Goal: Information Seeking & Learning: Learn about a topic

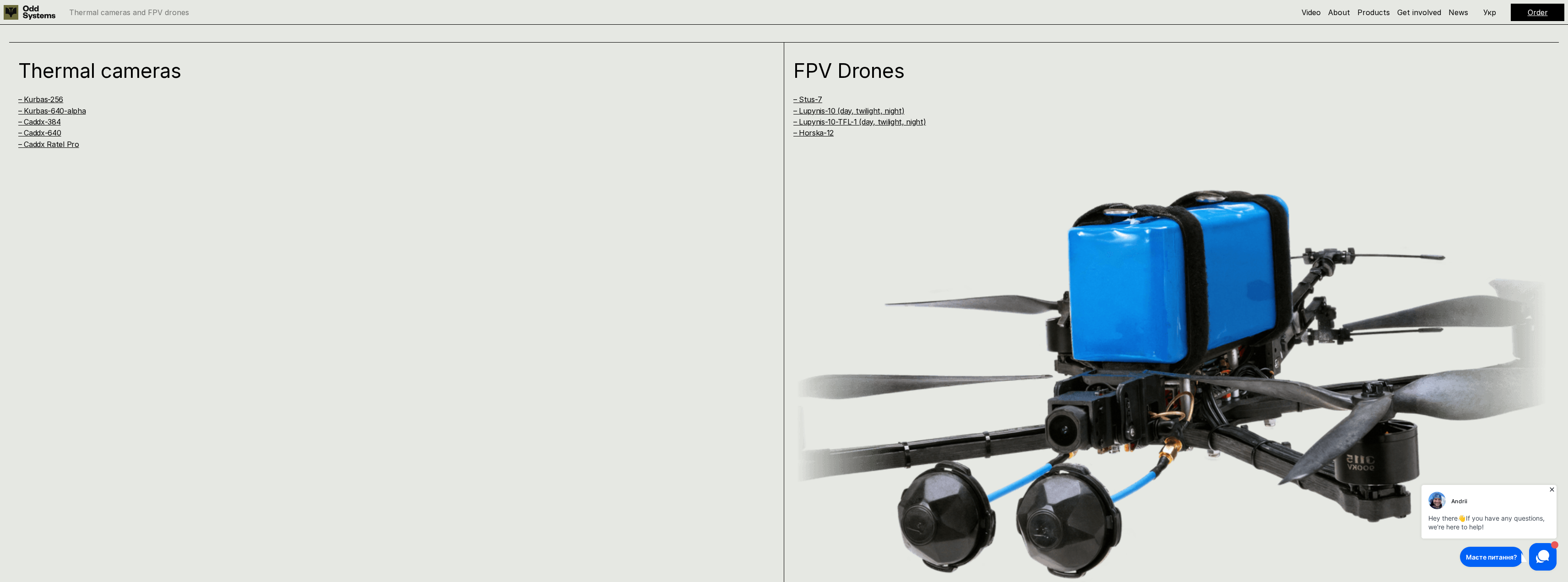
scroll to position [1145, 0]
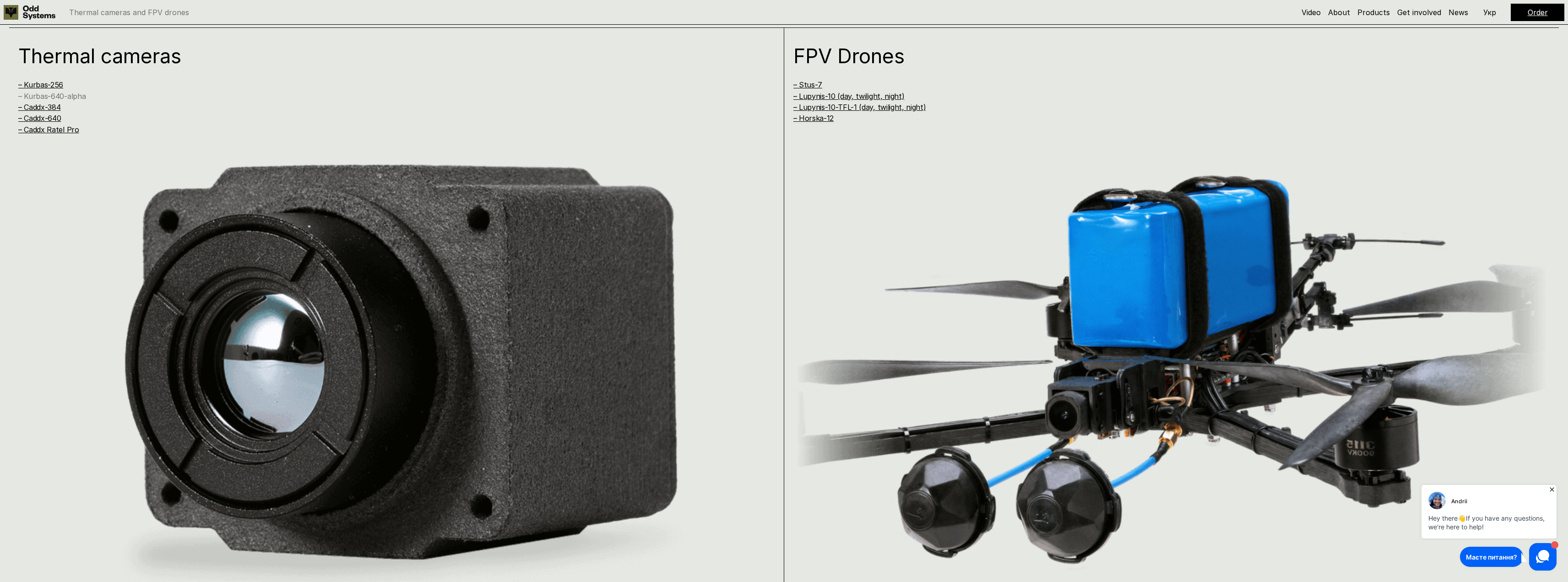
click at [67, 94] on link "– Kurbas-640-alpha" at bounding box center [52, 96] width 67 height 9
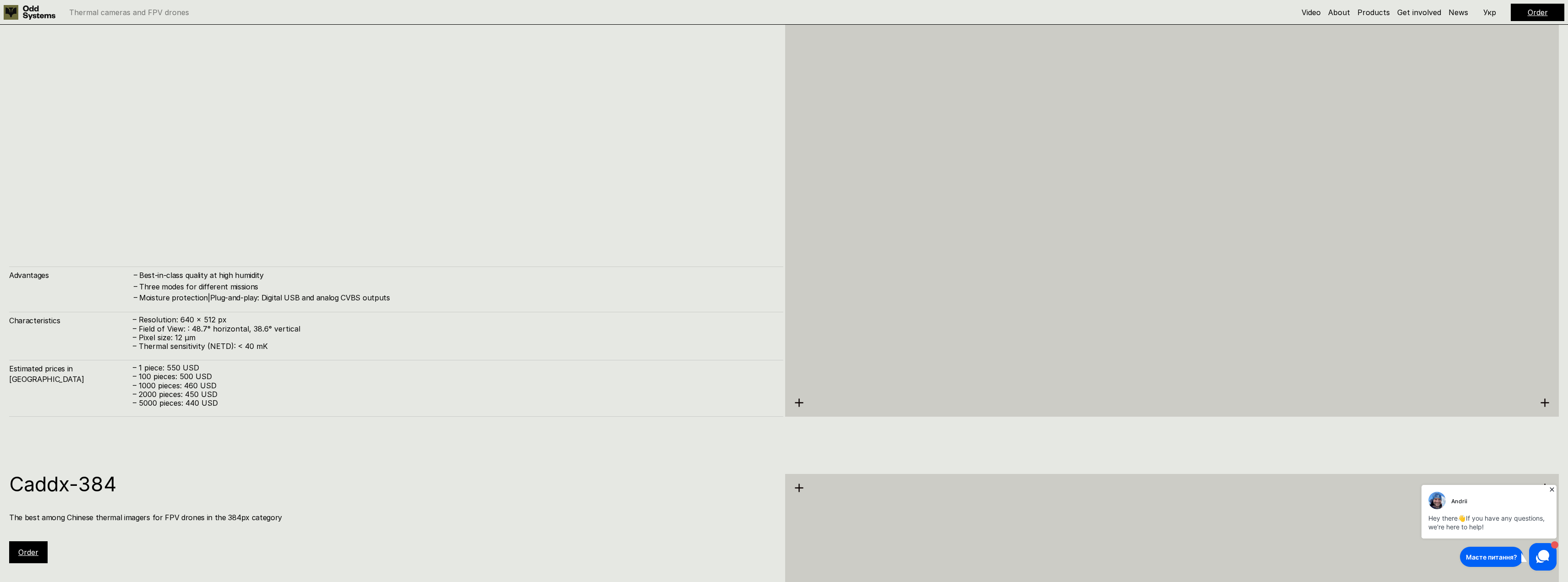
scroll to position [2455, 0]
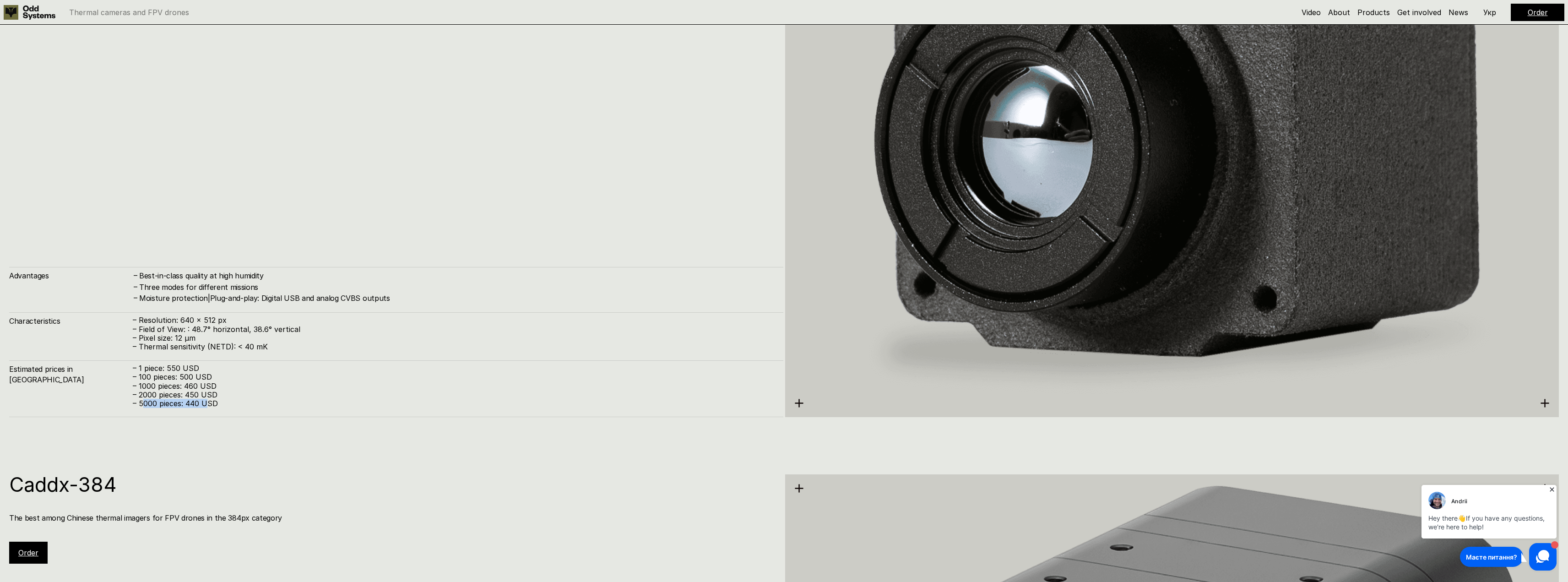
drag, startPoint x: 141, startPoint y: 402, endPoint x: 213, endPoint y: 402, distance: 72.0
click at [208, 402] on p "– 5000 pieces: 440 USD" at bounding box center [453, 403] width 641 height 8
click at [306, 406] on p "– 5000 pieces: 440 USD" at bounding box center [453, 403] width 641 height 8
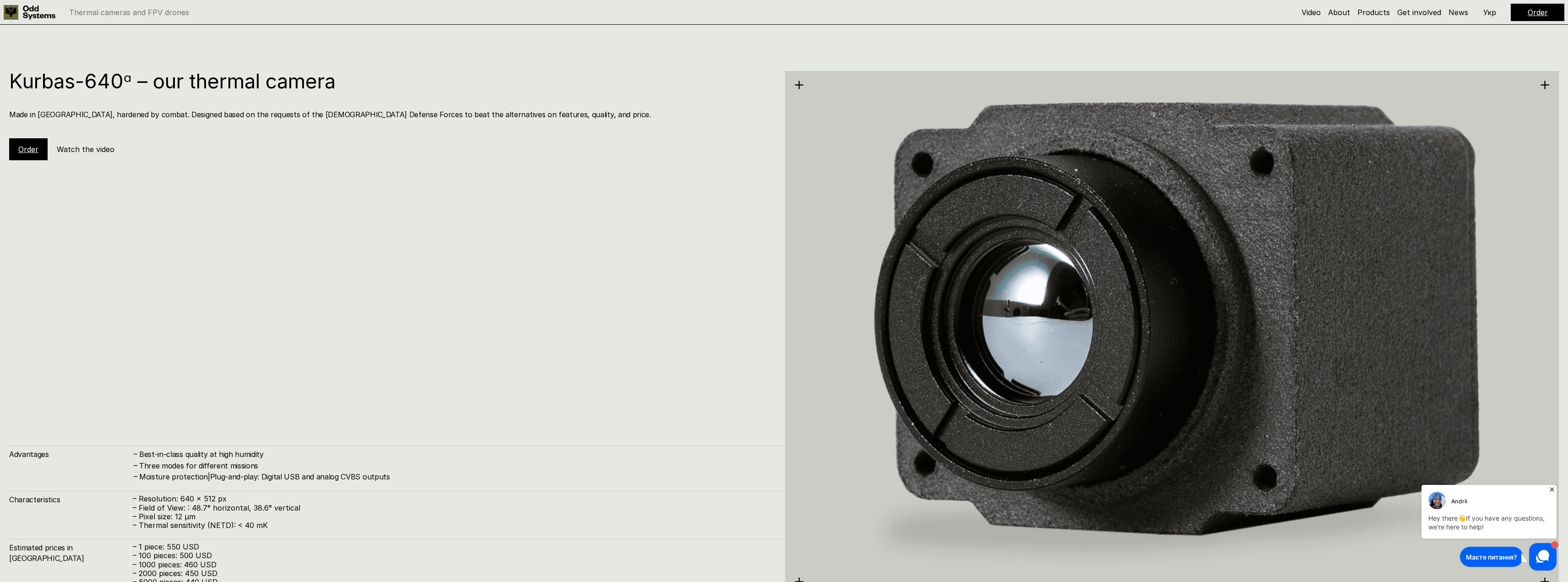
scroll to position [2264, 0]
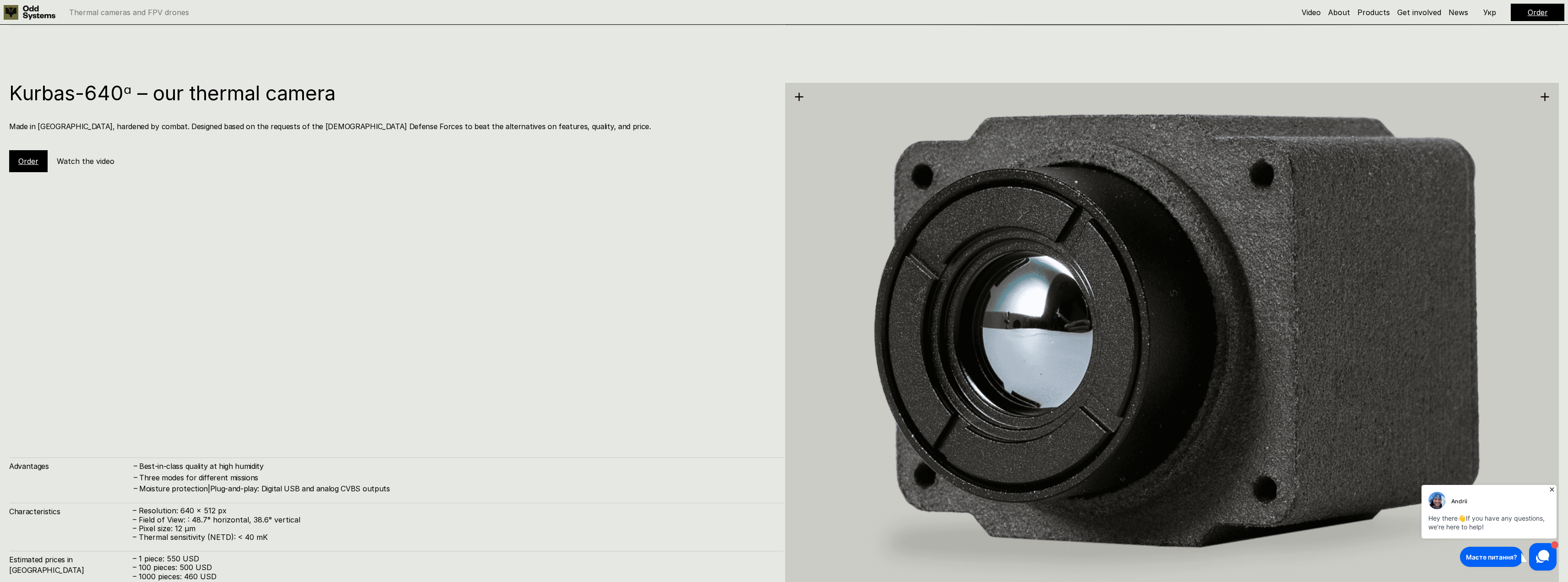
click at [1554, 487] on icon at bounding box center [1552, 489] width 9 height 9
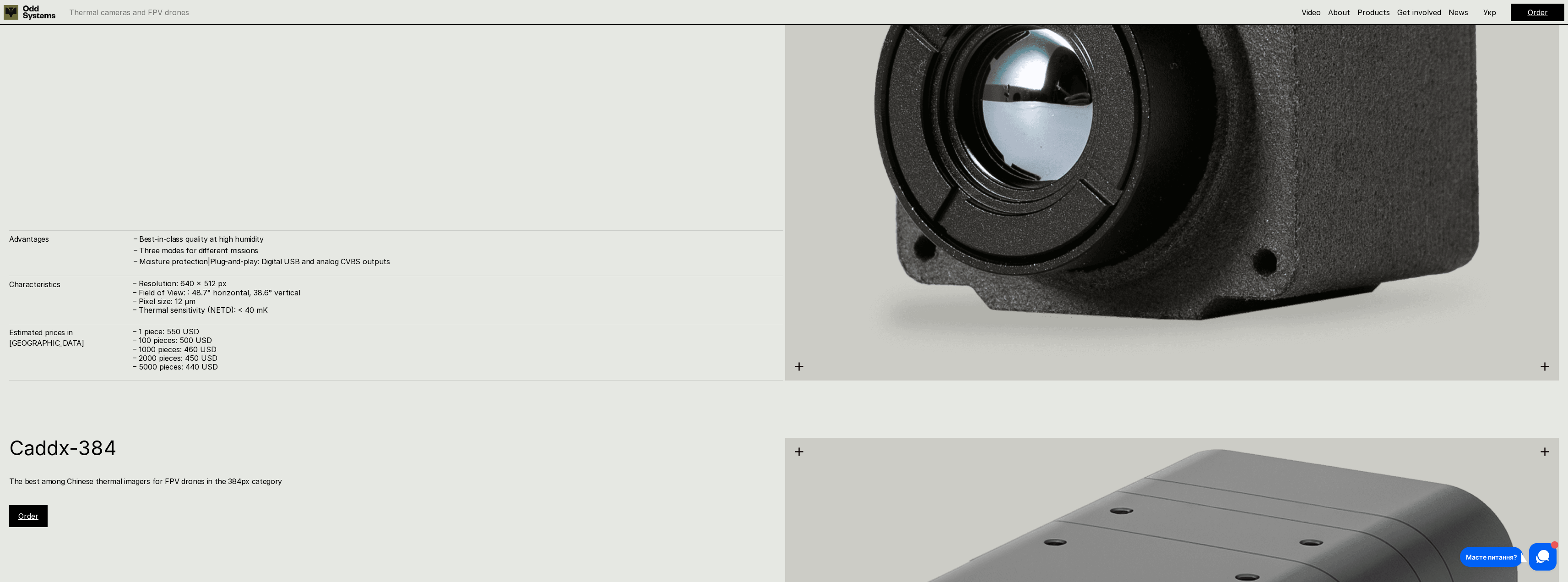
scroll to position [2493, 0]
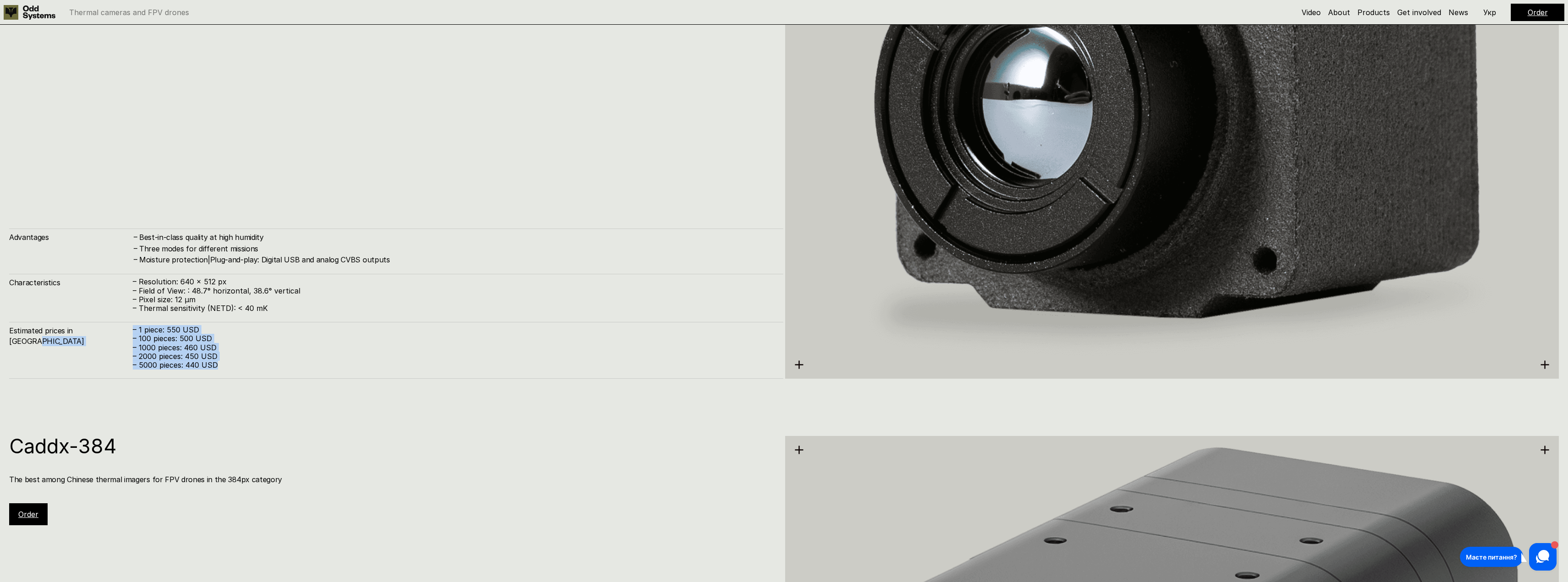
drag, startPoint x: 226, startPoint y: 363, endPoint x: 126, endPoint y: 330, distance: 105.3
click at [126, 330] on div "Estimated prices in [GEOGRAPHIC_DATA] – 1 piece: 550 USD – 100 pieces: 500 USD …" at bounding box center [396, 350] width 774 height 57
click at [287, 352] on p "– 2000 pieces: 450 USD" at bounding box center [453, 357] width 641 height 8
click at [247, 337] on p "– 100 pieces: 500 USD" at bounding box center [453, 338] width 641 height 8
drag, startPoint x: 231, startPoint y: 364, endPoint x: 133, endPoint y: 330, distance: 103.7
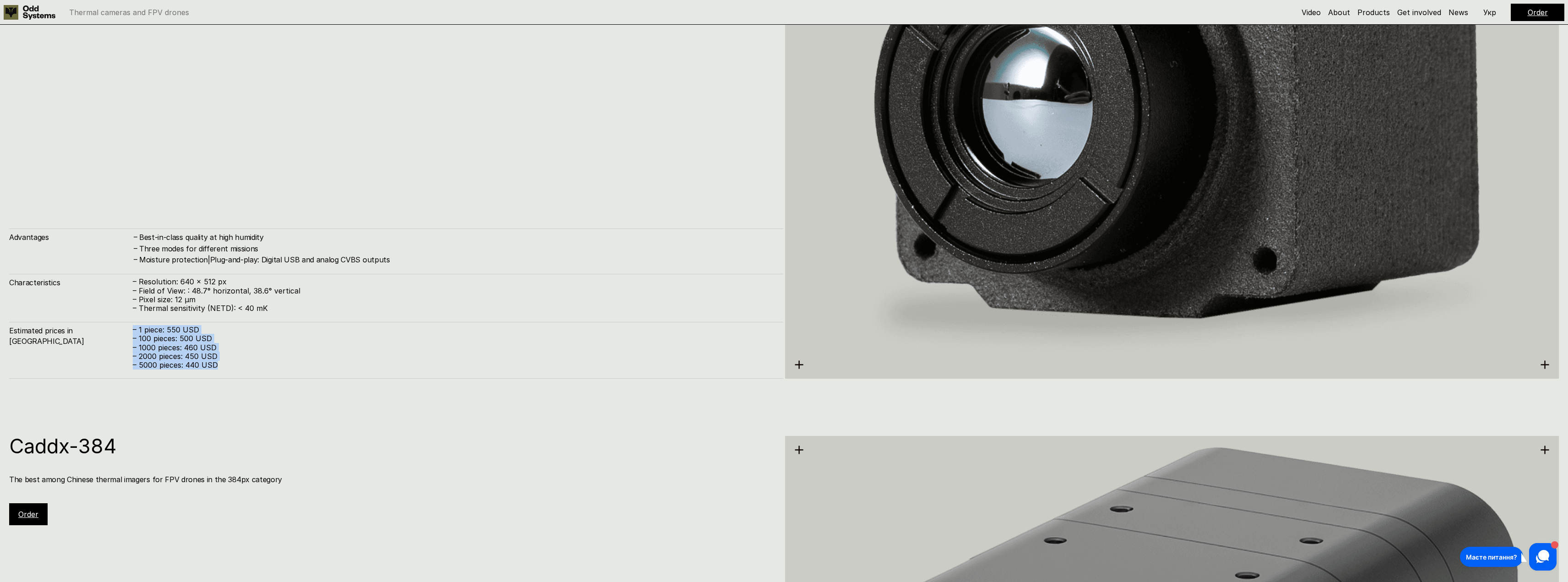
click at [133, 330] on div "– 1 piece: 550 USD – 100 pieces: 500 USD – 1000 pieces: 460 USD – 2000 pieces: …" at bounding box center [453, 347] width 641 height 44
click at [280, 358] on p "– 2000 pieces: 450 USD" at bounding box center [453, 357] width 641 height 8
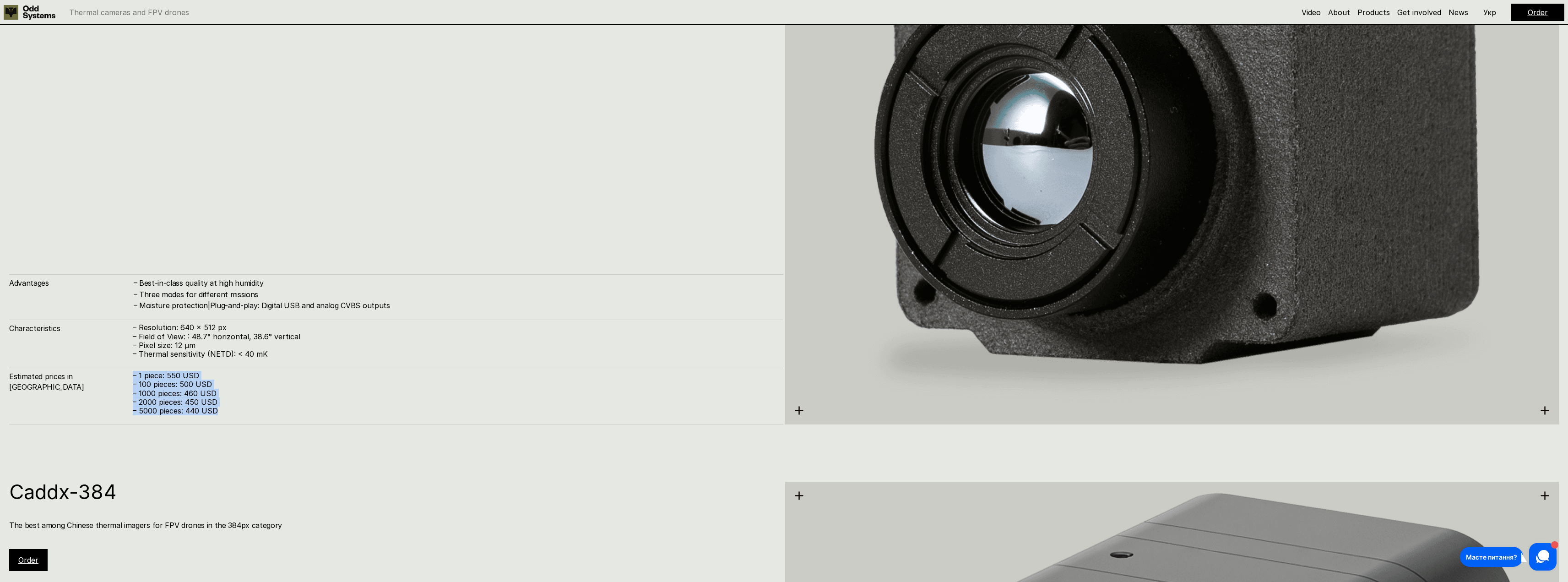
scroll to position [2264, 0]
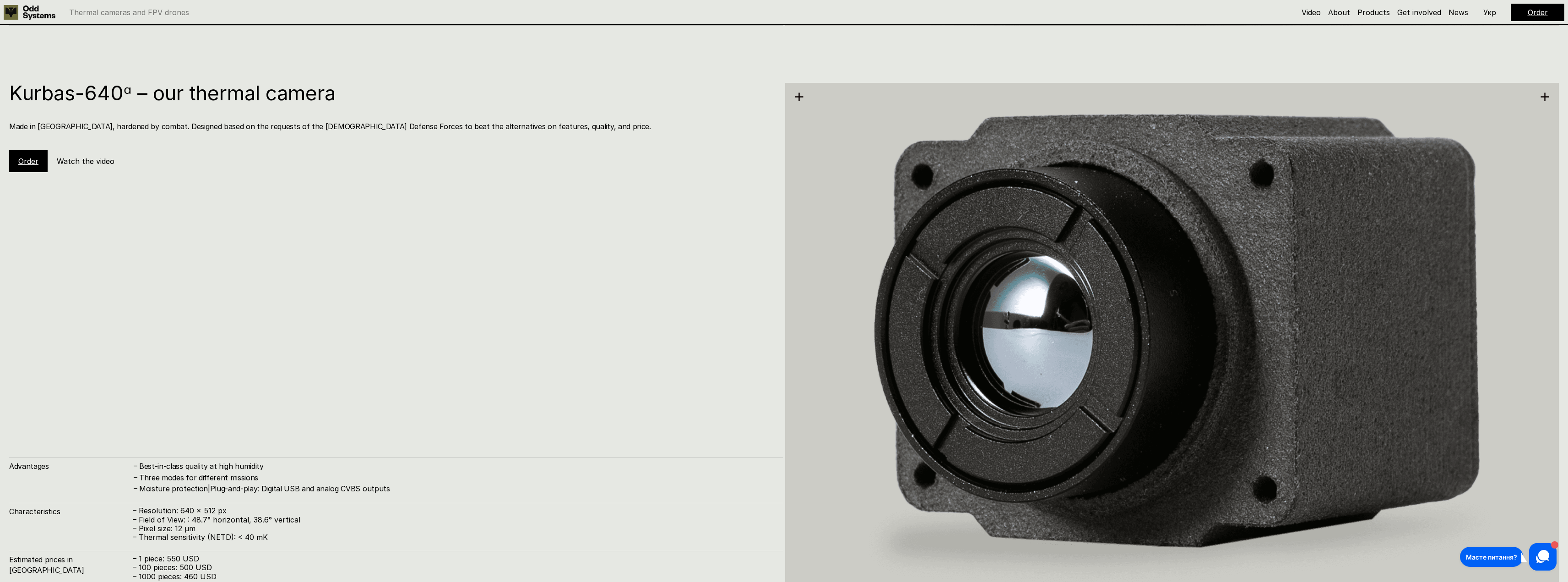
drag, startPoint x: 478, startPoint y: 348, endPoint x: 486, endPoint y: 324, distance: 25.3
click at [478, 347] on div "Kurbas-640ᵅ – our thermal camera Made in [GEOGRAPHIC_DATA], hardened by combat.…" at bounding box center [396, 345] width 774 height 524
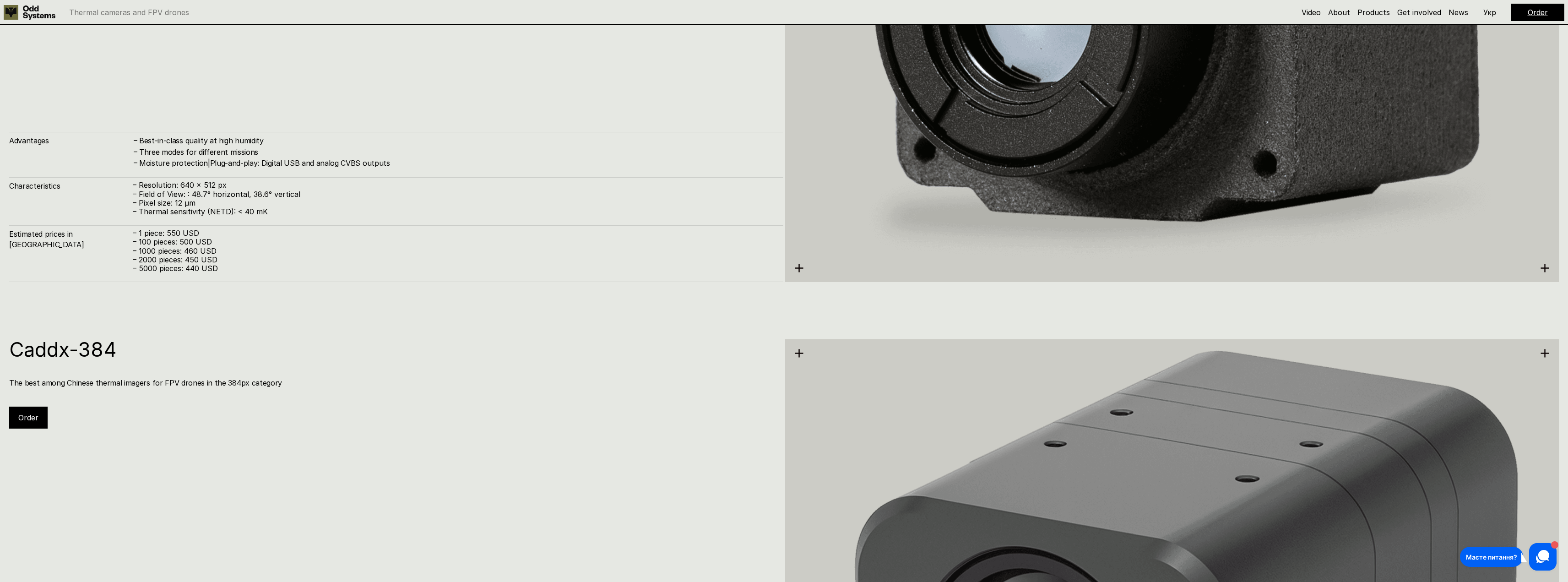
scroll to position [2676, 0]
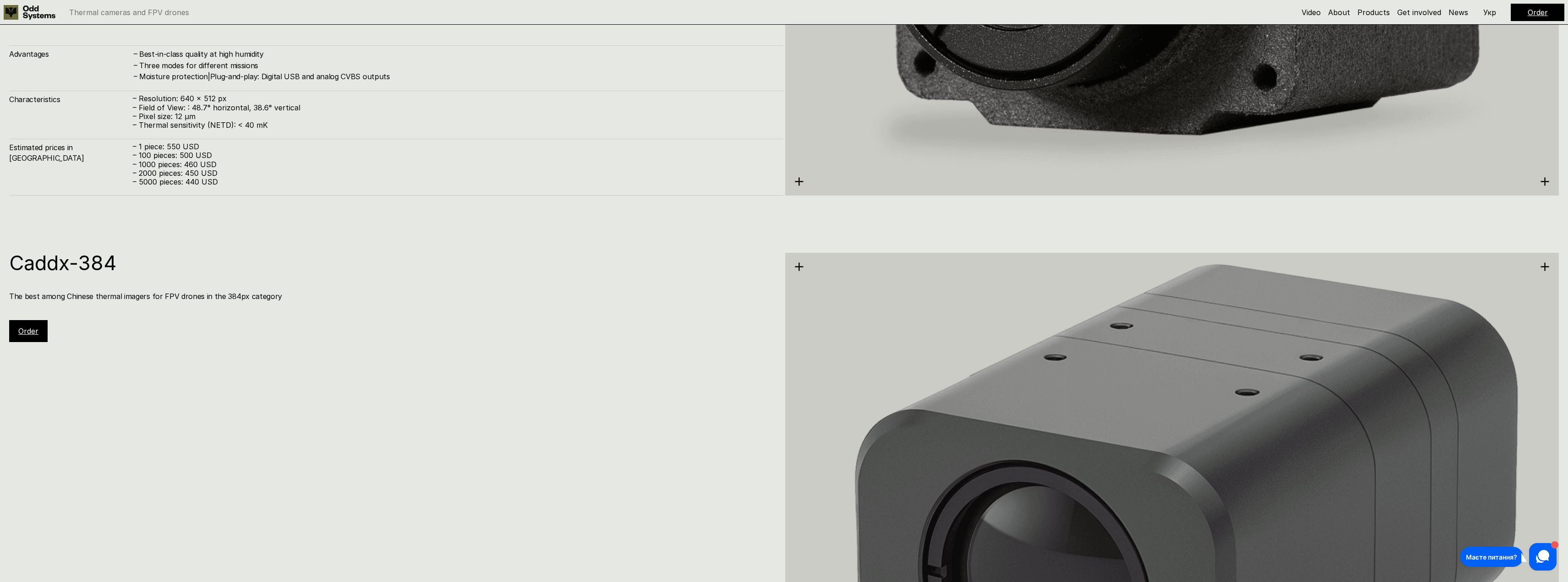
click at [800, 180] on use at bounding box center [799, 182] width 8 height 8
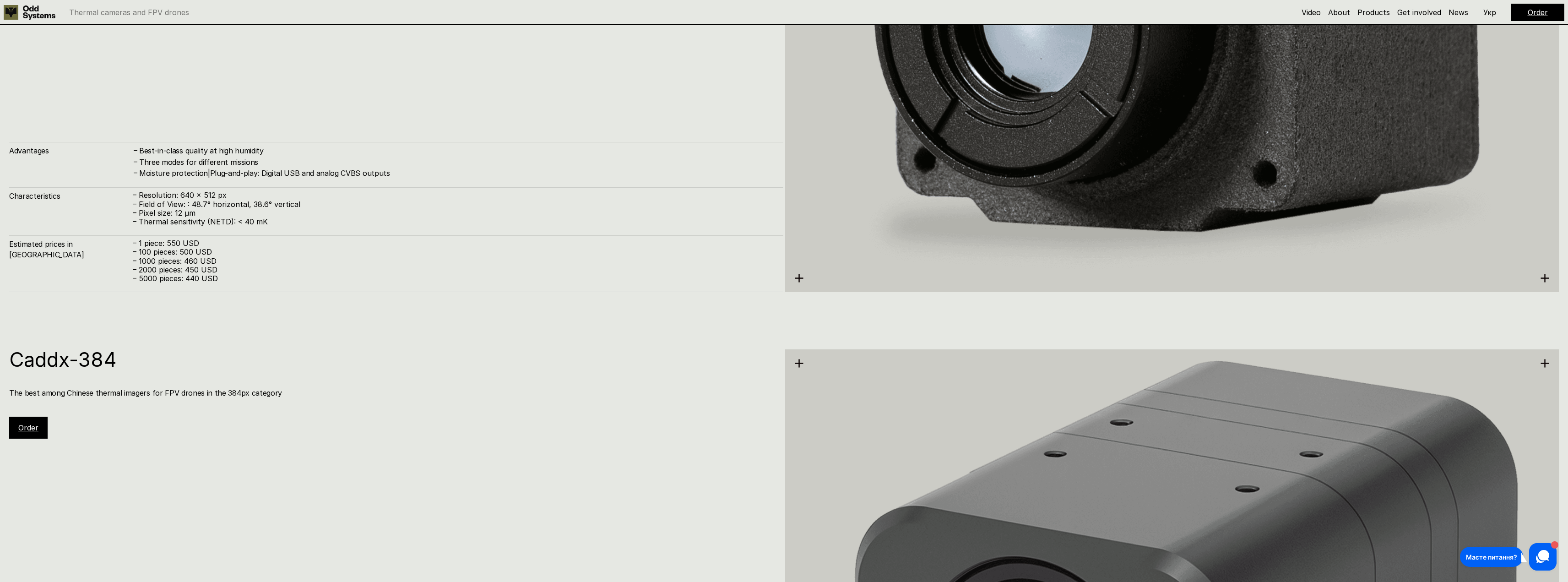
scroll to position [2585, 0]
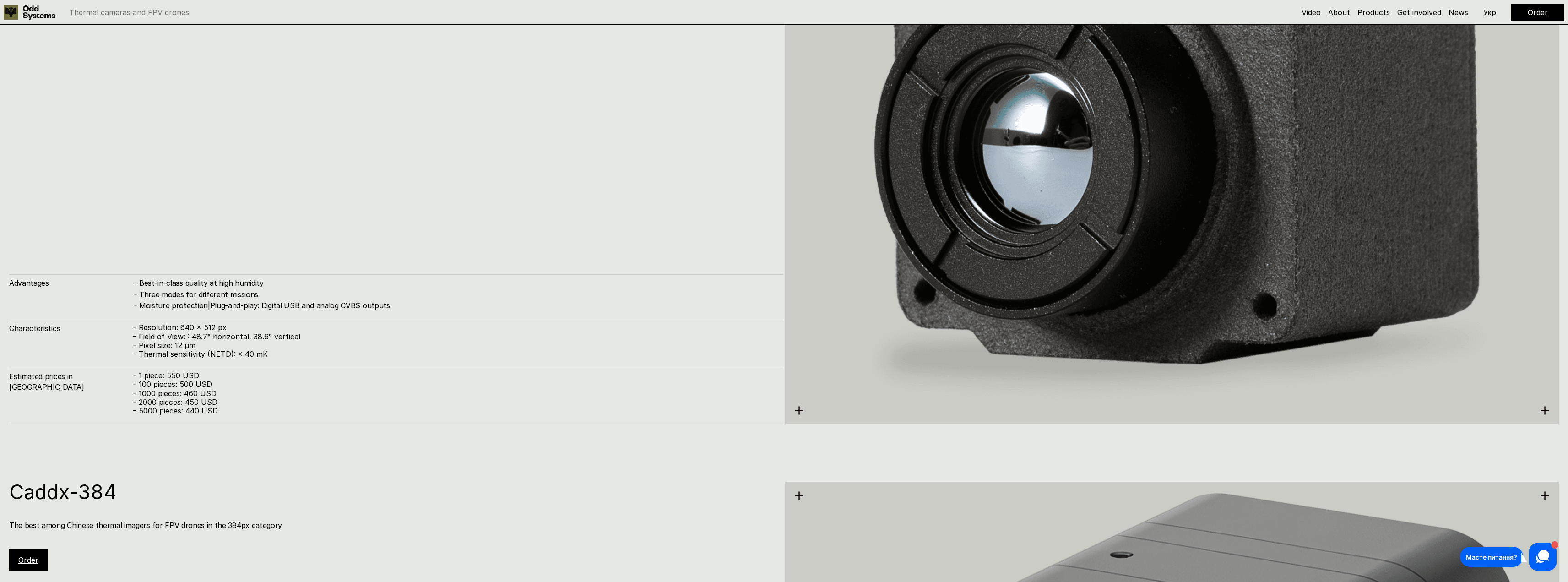
click at [479, 288] on div "– Best-in-class quality at high humidity – Three modes for different missions –…" at bounding box center [453, 294] width 641 height 32
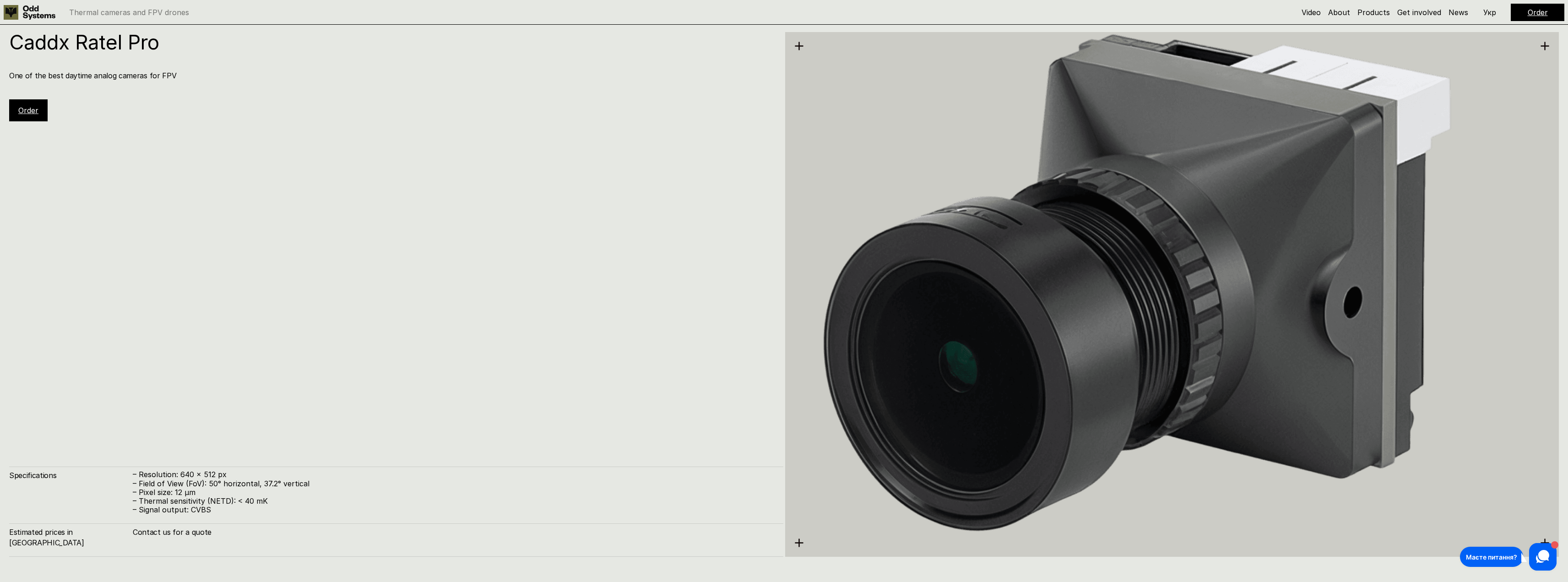
scroll to position [4049, 0]
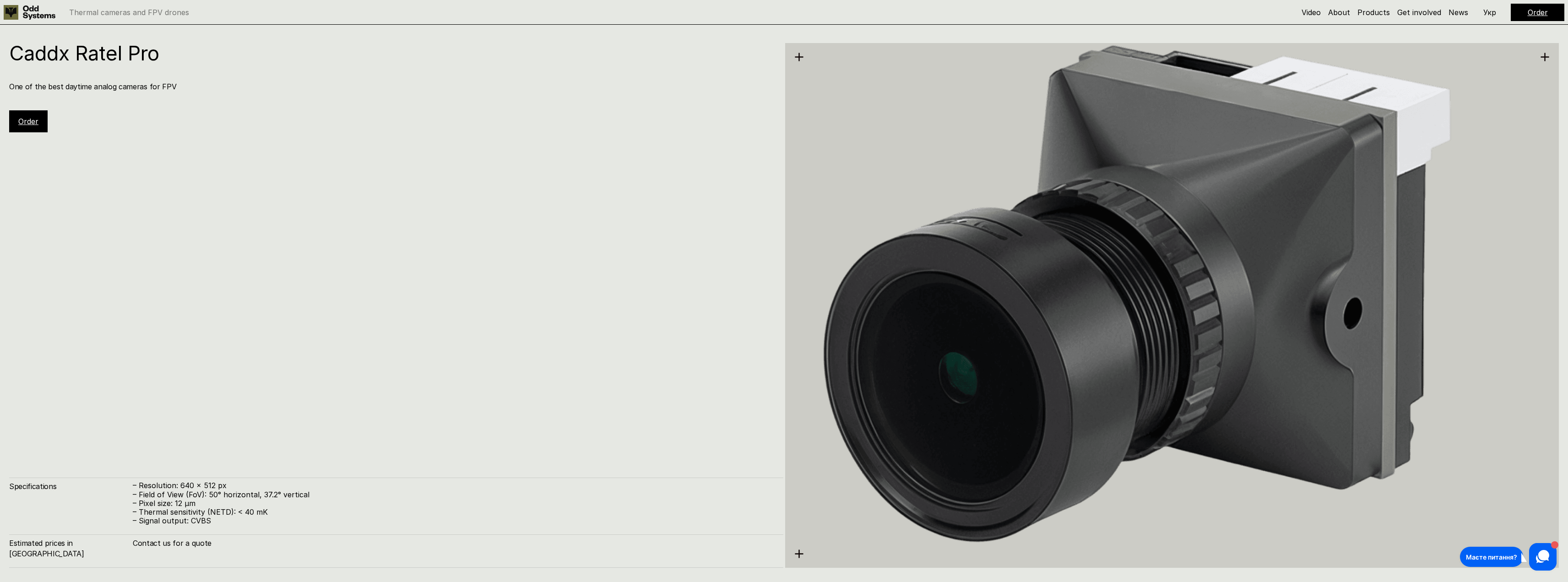
click at [380, 166] on div "Caddx Ratel Pro One of the best daytime analog cameras for FPV Order Specificat…" at bounding box center [396, 305] width 774 height 524
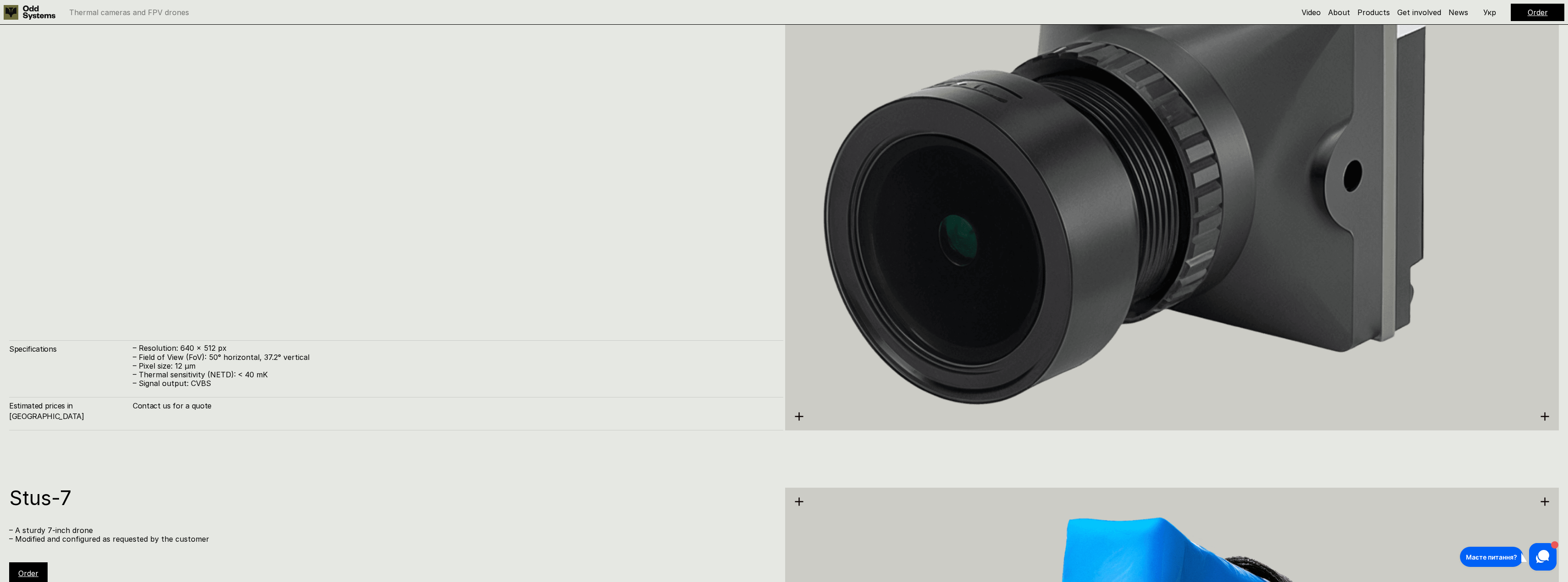
click at [443, 227] on div "Caddx Ratel Pro One of the best daytime analog cameras for FPV Order Specificat…" at bounding box center [396, 168] width 774 height 524
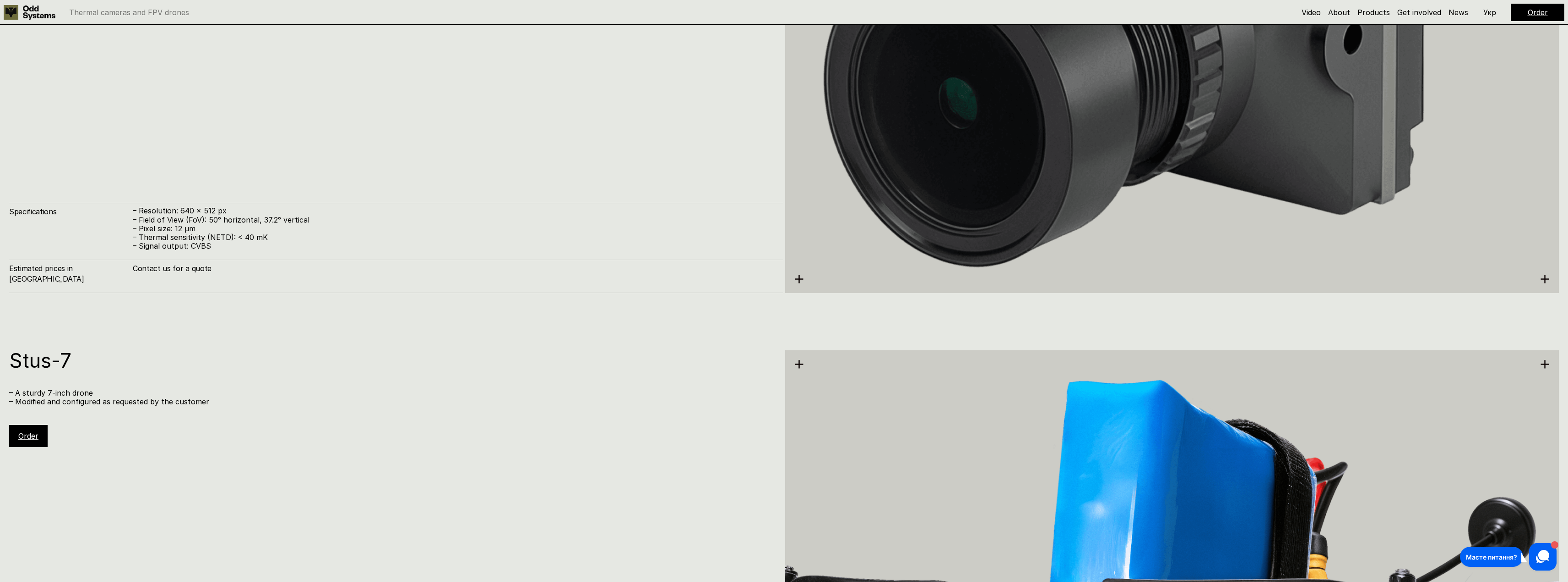
click at [367, 179] on div "Caddx Ratel Pro One of the best daytime analog cameras for FPV Order Specificat…" at bounding box center [396, 30] width 774 height 524
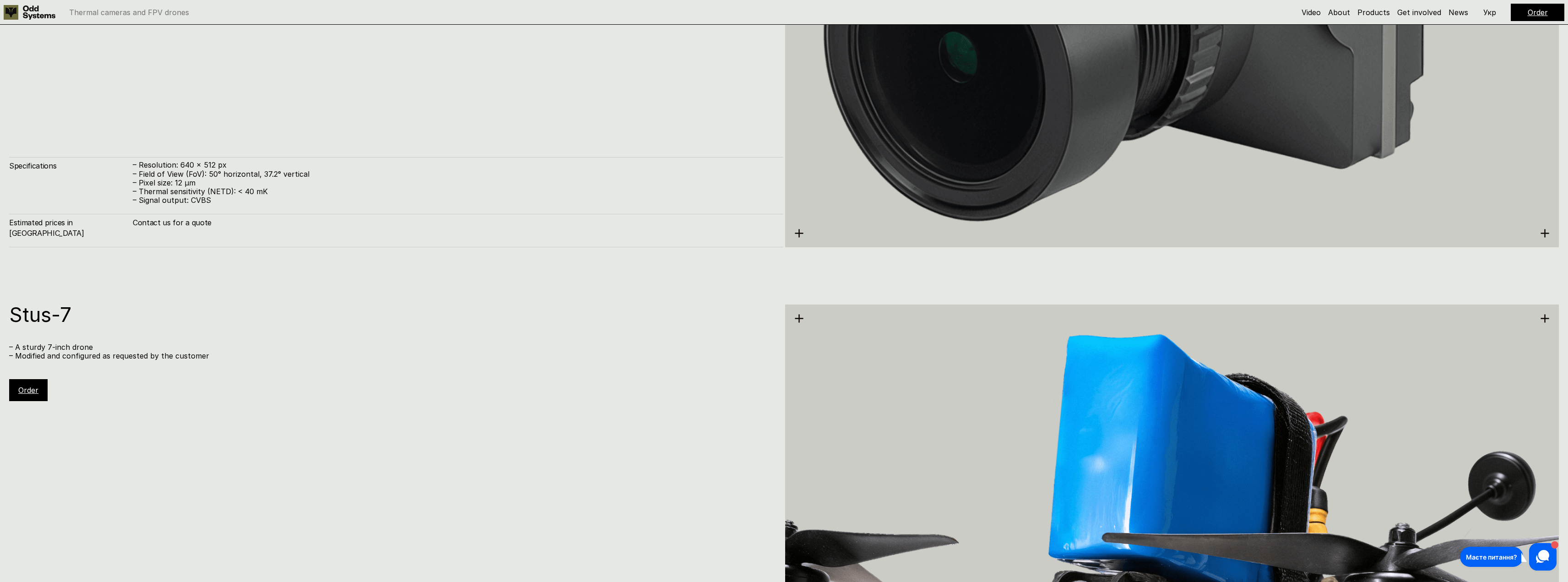
click at [535, 290] on div "Stus-7 – A sturdy 7-inch drone – Modified and configured as requested by the cu…" at bounding box center [784, 565] width 1568 height 582
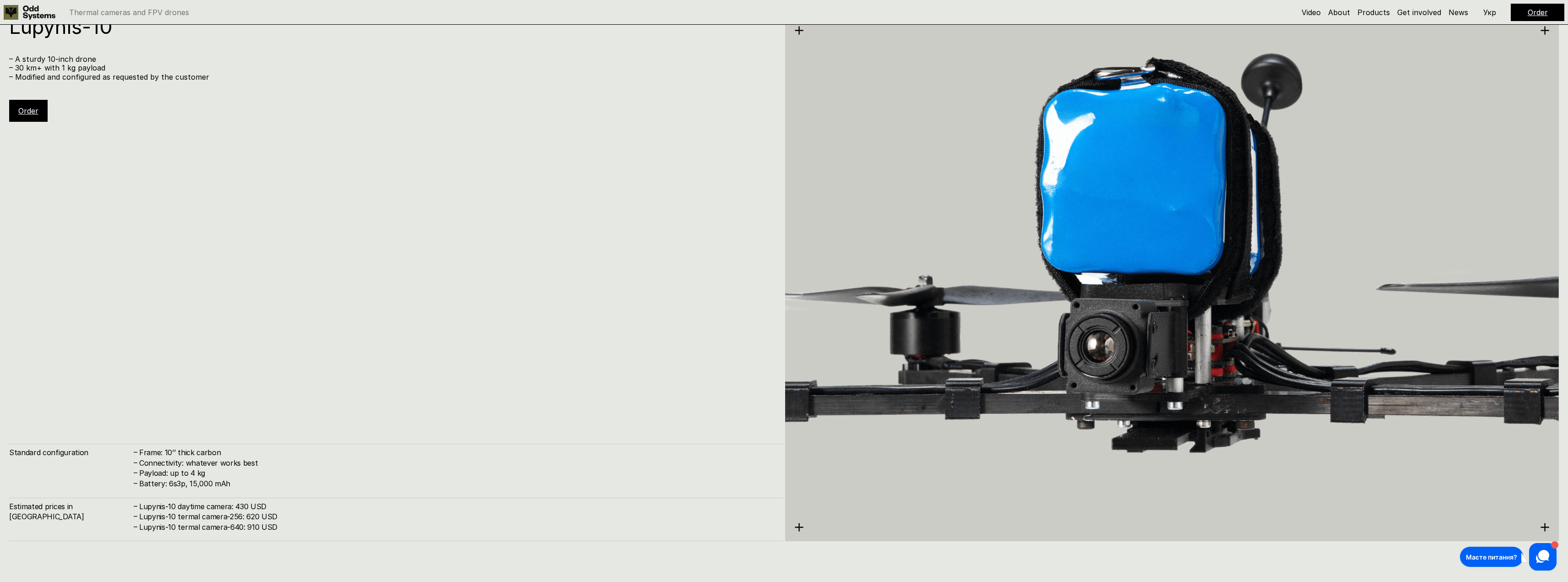
click at [592, 253] on div "Lupynis-10 – A sturdy 10-inch drone – 30 km+ with 1 kg payload – Modified and c…" at bounding box center [396, 278] width 774 height 524
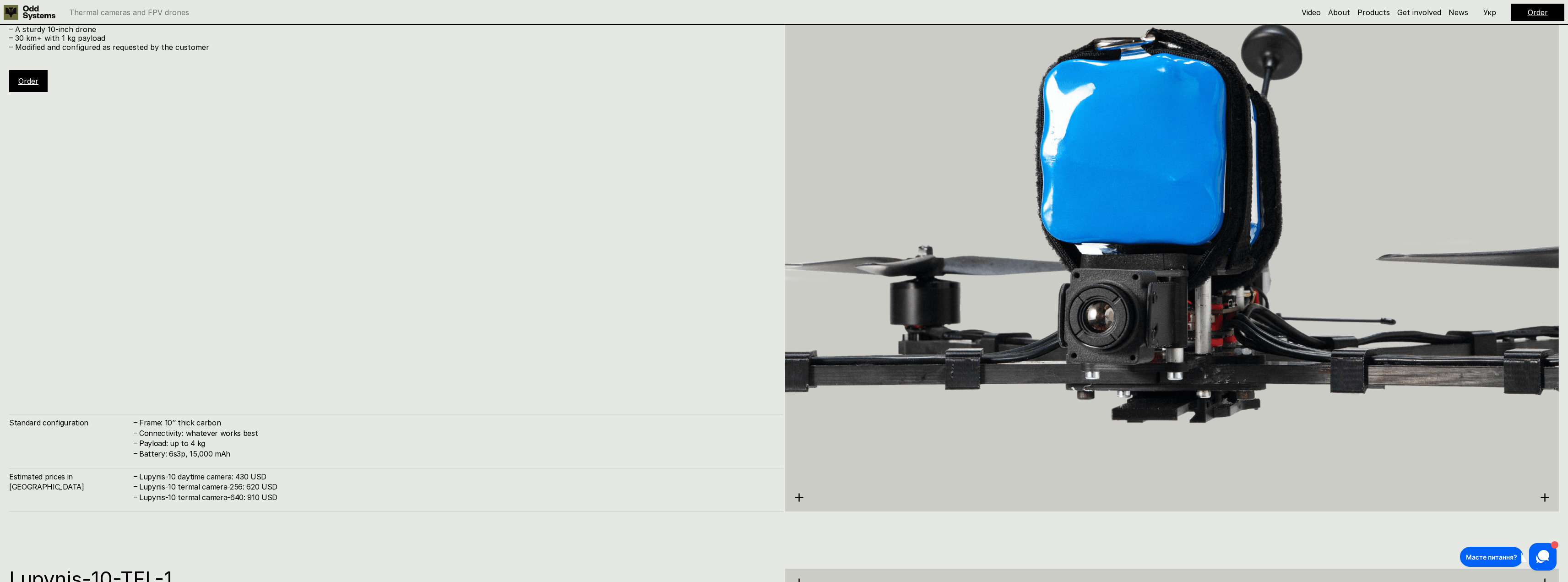
scroll to position [5285, 0]
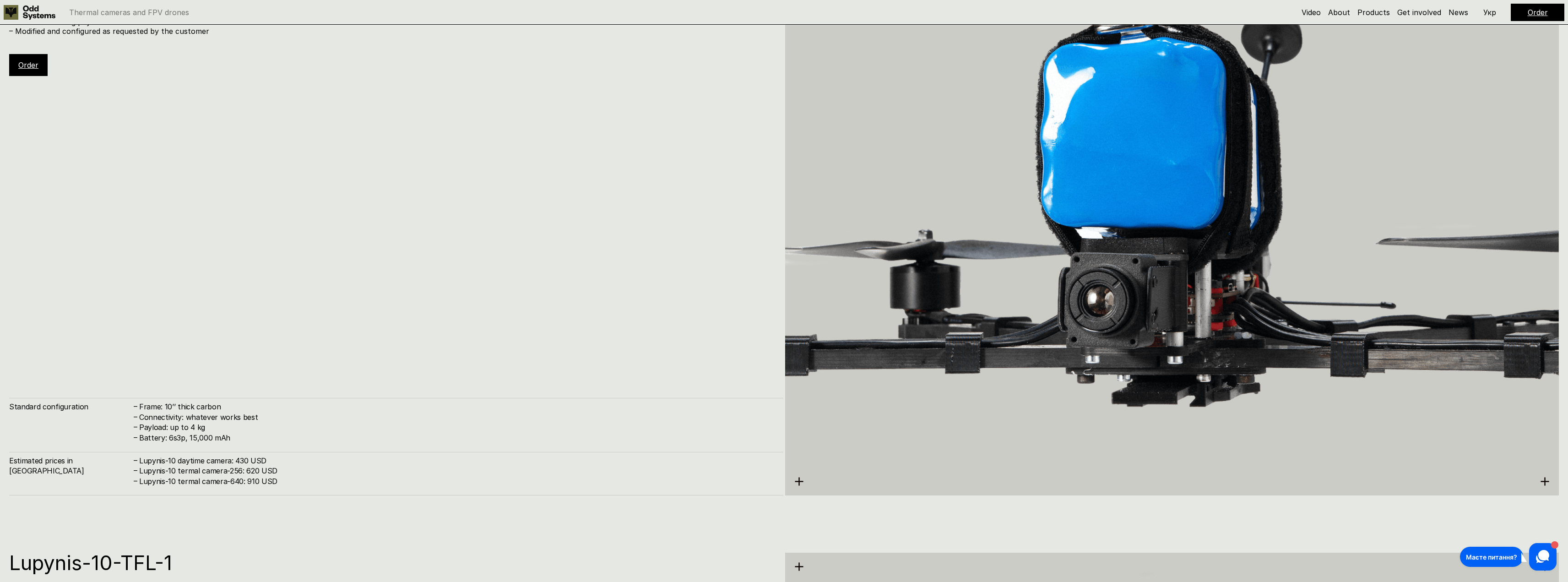
click at [508, 210] on div "Lupynis-10 – A sturdy 10-inch drone – 30 km+ with 1 kg payload – Modified and c…" at bounding box center [396, 232] width 774 height 524
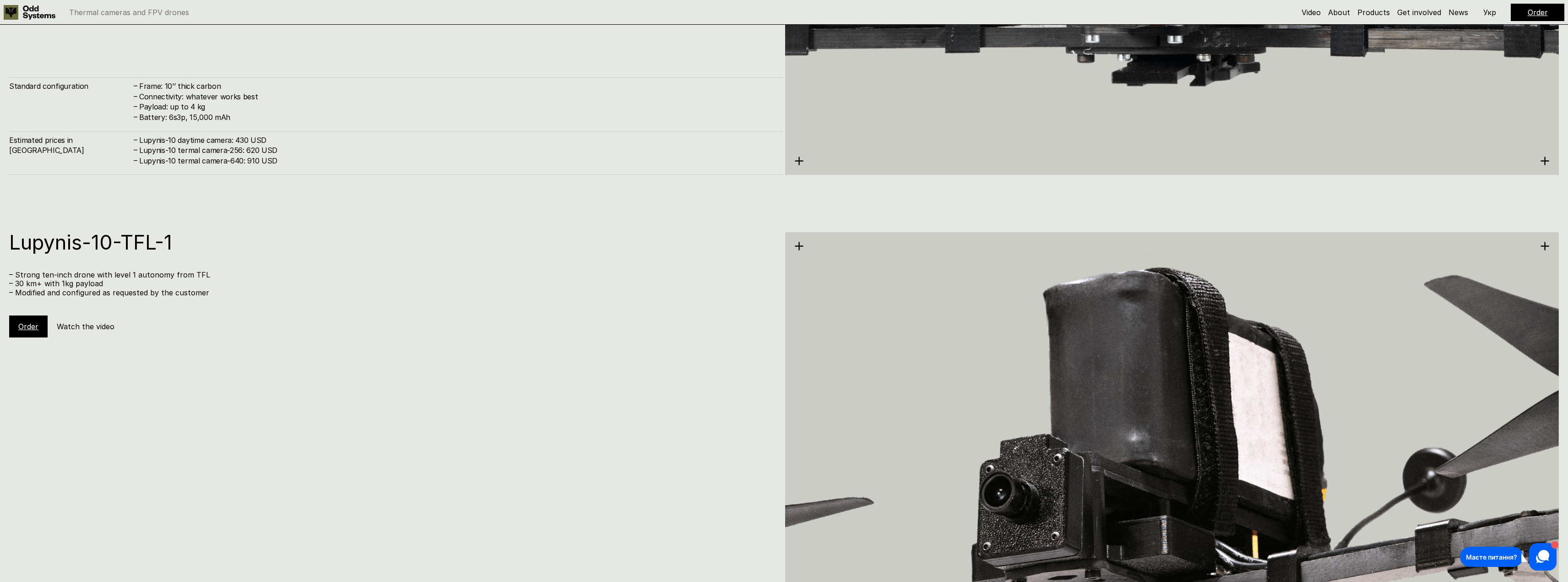
click at [494, 277] on p "– Strong ten-inch drone with level 1 autonomy from TFL" at bounding box center [391, 274] width 765 height 8
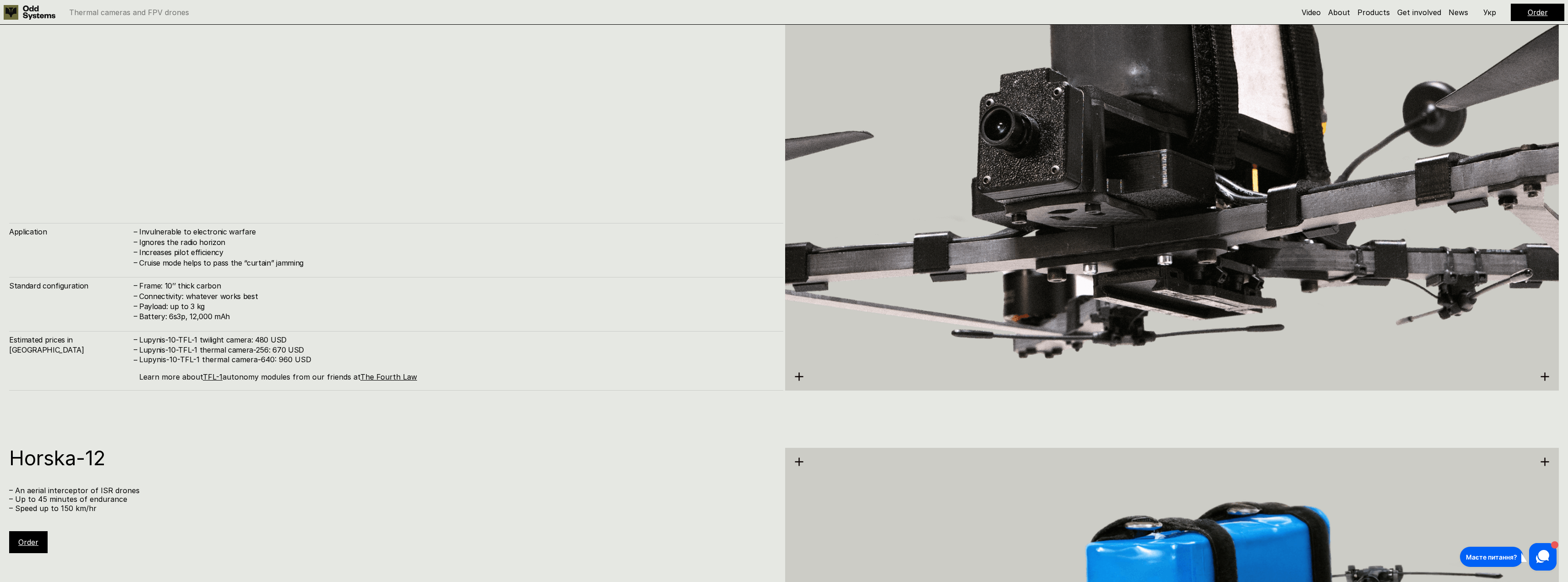
scroll to position [6018, 0]
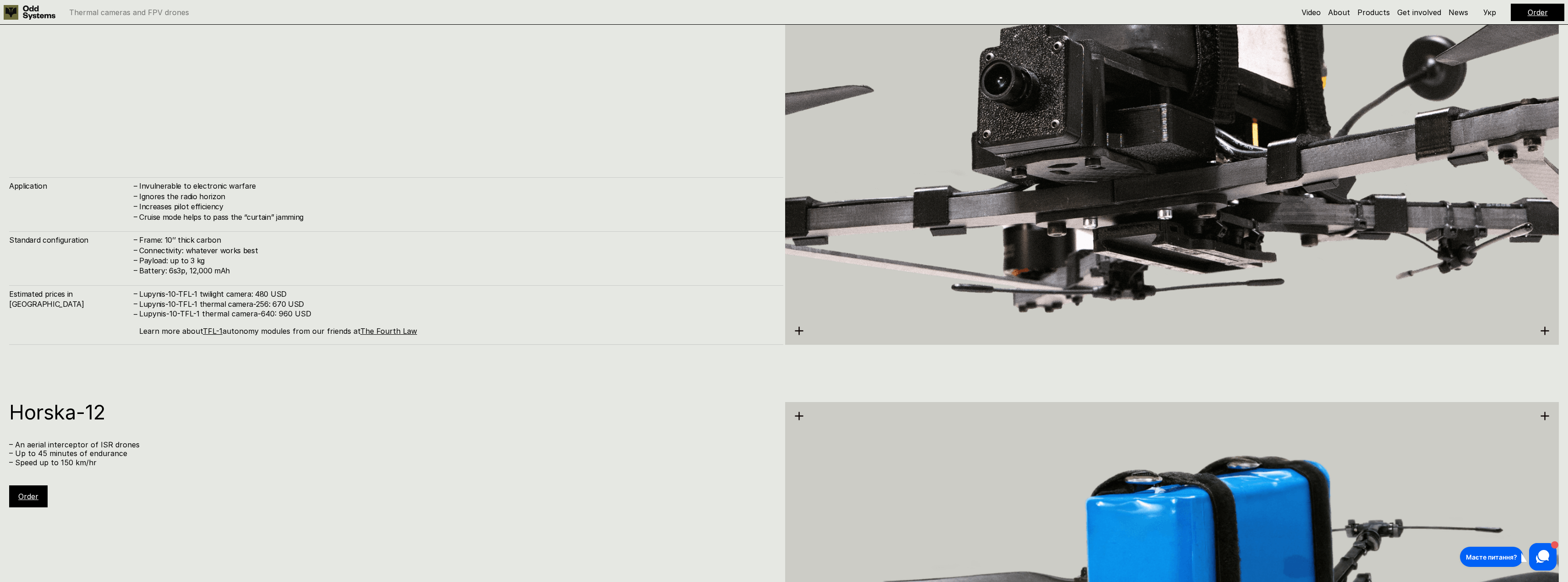
click at [305, 370] on div "Lupynis-10-TFL-1 – Strong ten-inch drone with level 1 autonomy from TFL – 30 km…" at bounding box center [784, 81] width 1568 height 582
click at [258, 317] on p "Lupynis-10-TFL-1 thermal camera-640: 960 USD Learn more about TFL-1 autonomy mo…" at bounding box center [457, 322] width 635 height 26
click at [327, 409] on h1 "Horska-12" at bounding box center [391, 412] width 765 height 20
